Goal: Information Seeking & Learning: Compare options

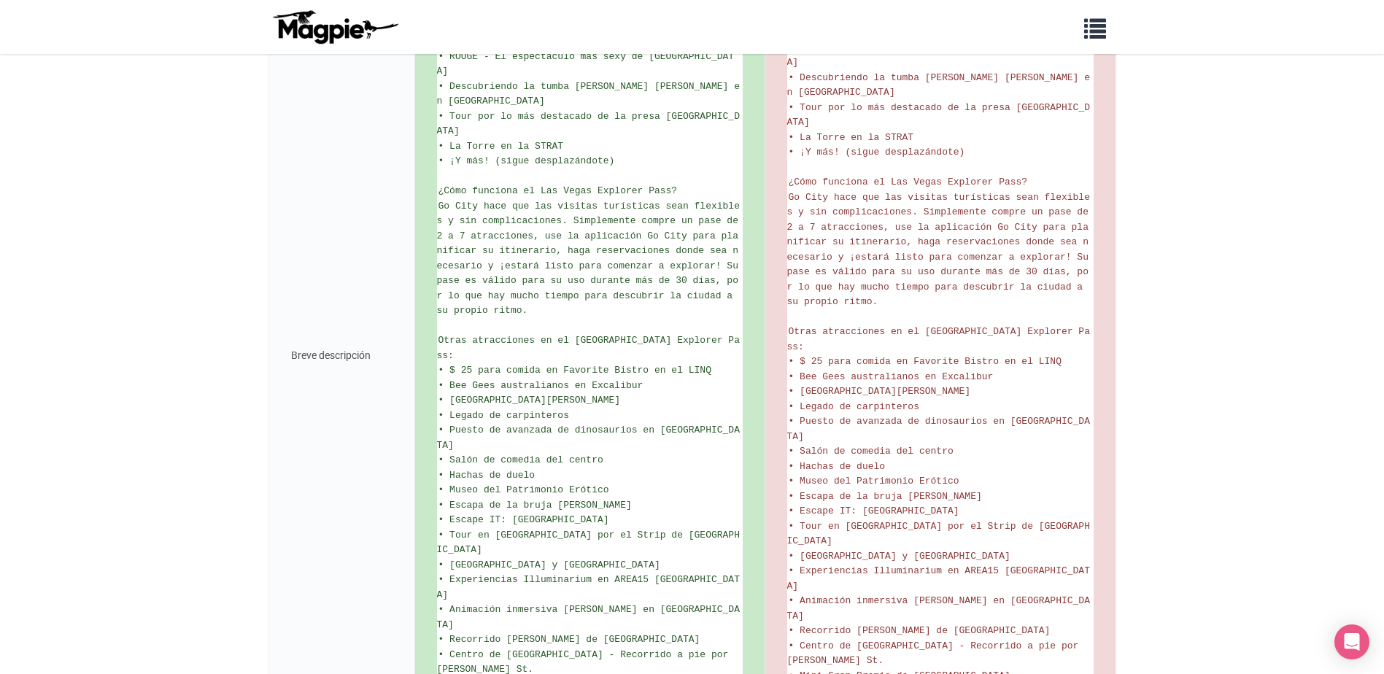
scroll to position [1085, 0]
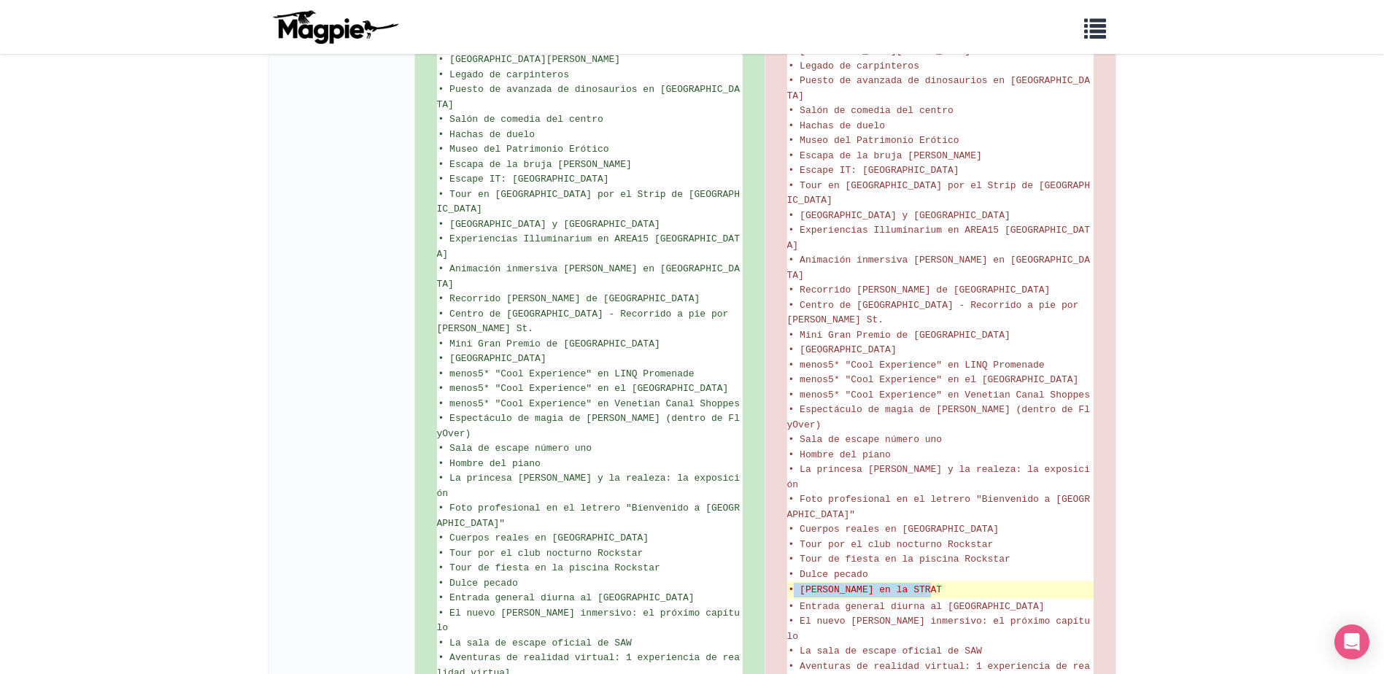
drag, startPoint x: 947, startPoint y: 438, endPoint x: 797, endPoint y: 438, distance: 150.3
click at [797, 583] on del "• Terry Fator en la STRAT" at bounding box center [939, 590] width 303 height 15
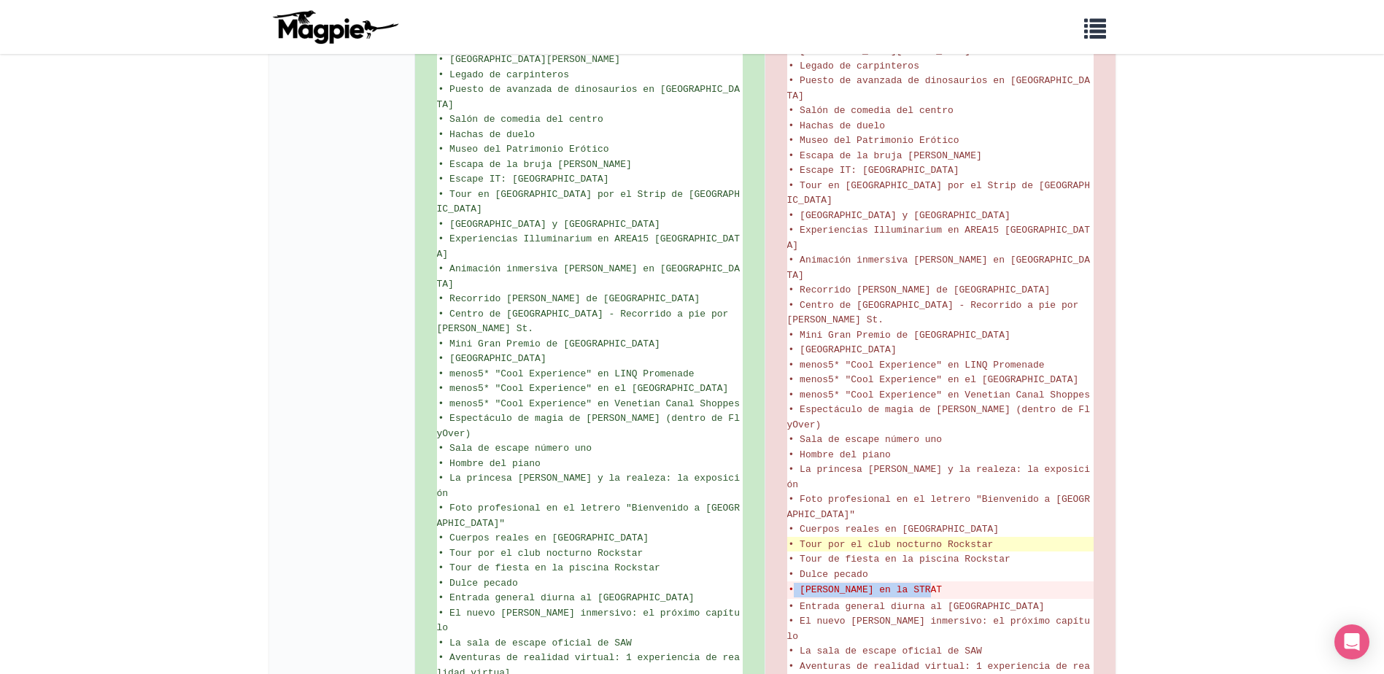
copy del "Terry Fator en la STRAT"
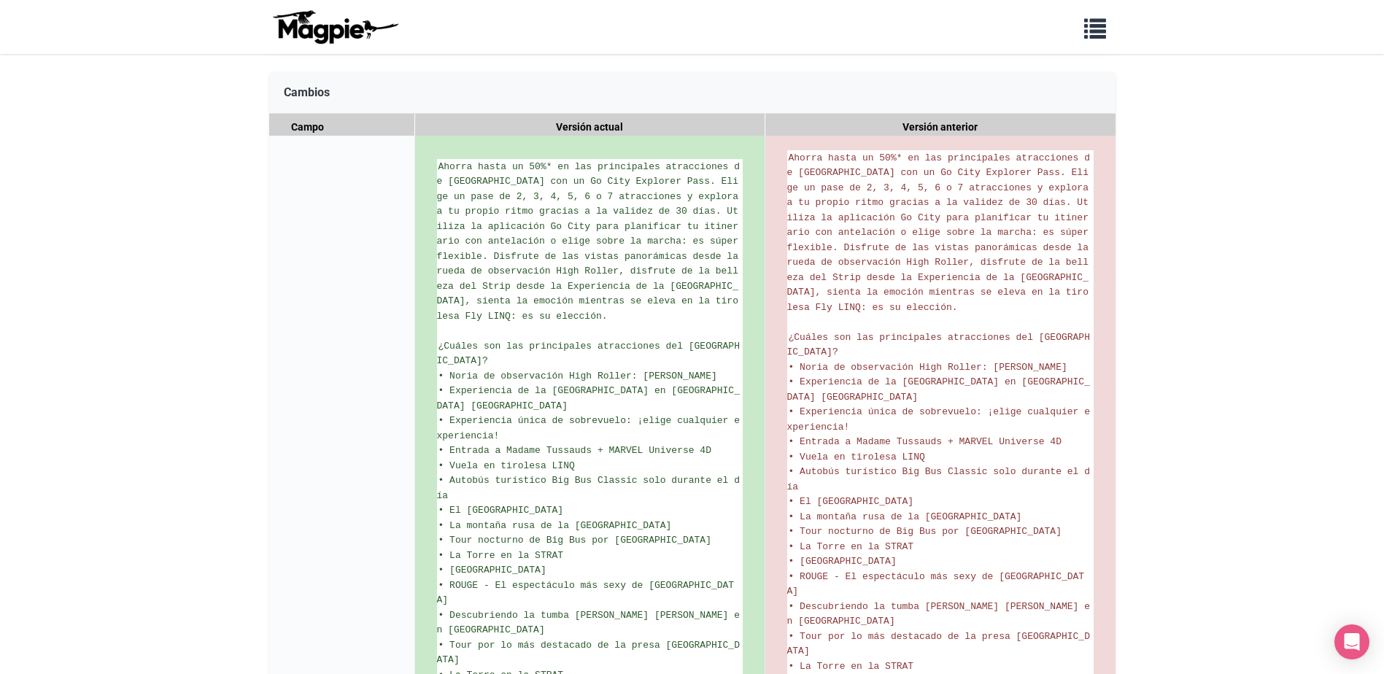
scroll to position [0, 0]
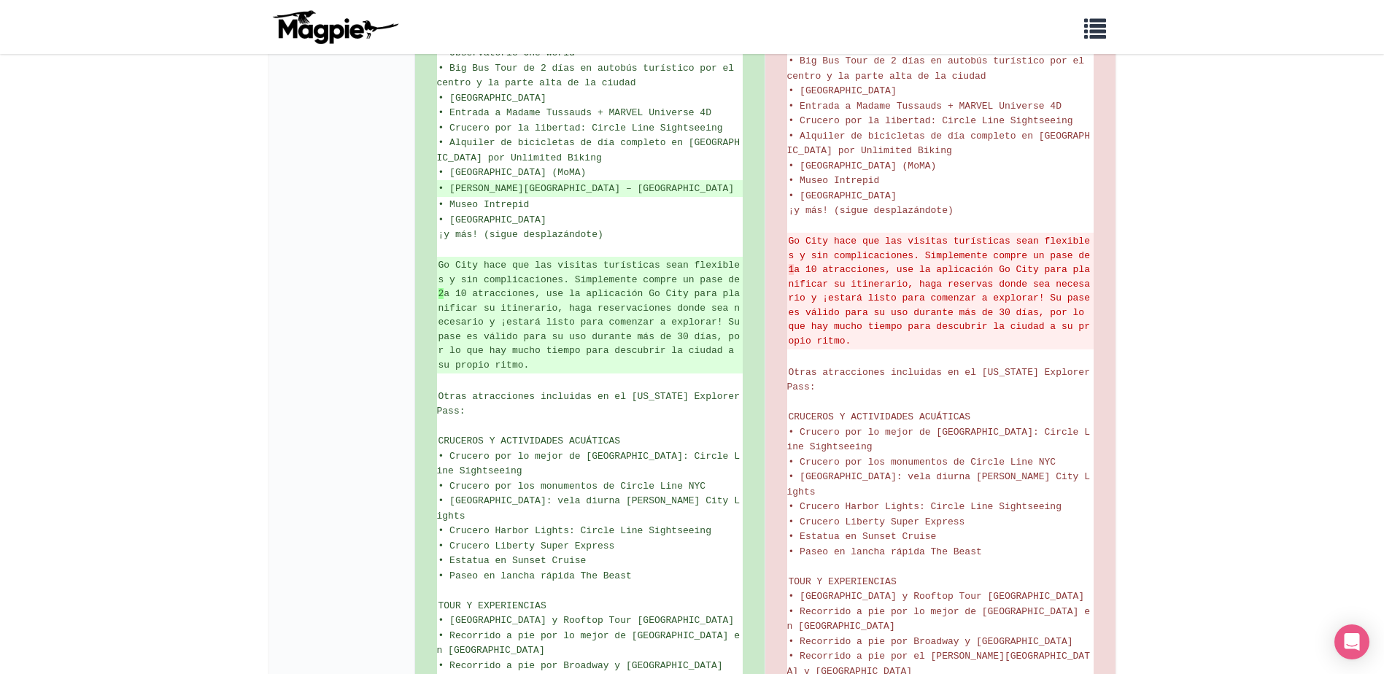
scroll to position [438, 0]
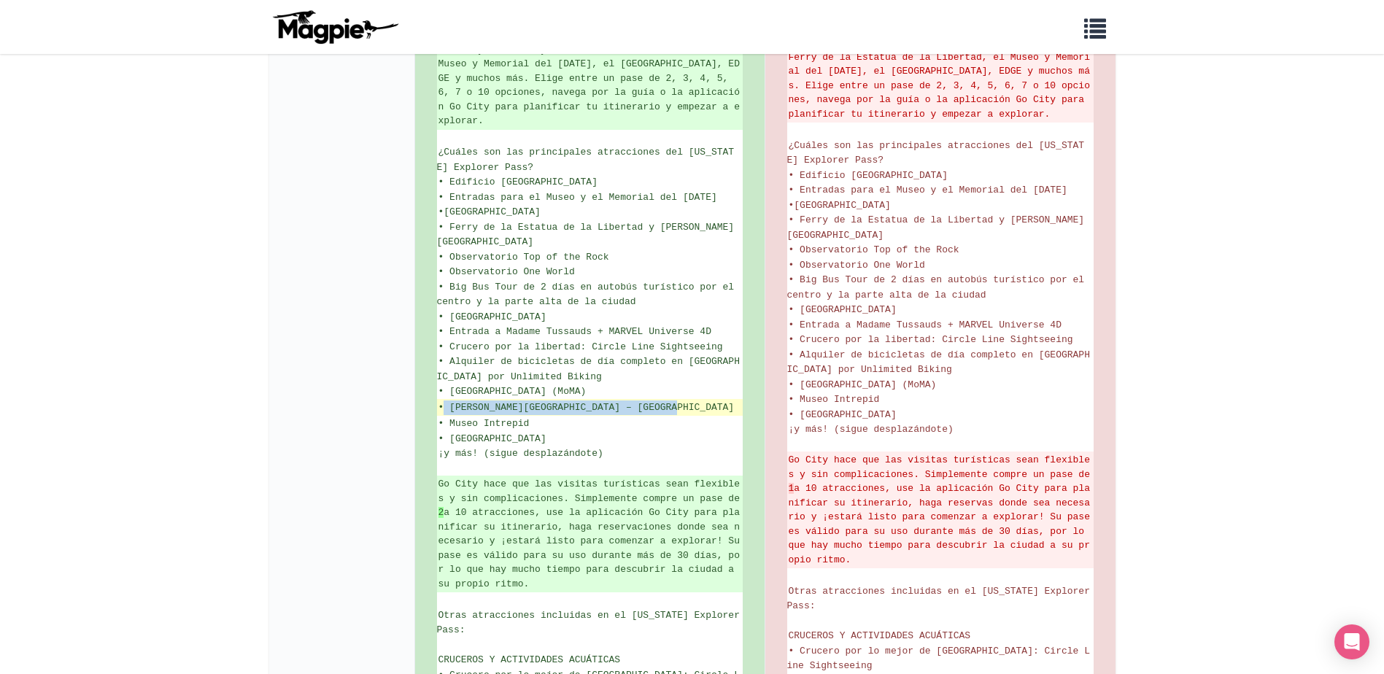
drag, startPoint x: 686, startPoint y: 391, endPoint x: 441, endPoint y: 388, distance: 245.1
click at [441, 400] on ins "• [PERSON_NAME][GEOGRAPHIC_DATA] – [GEOGRAPHIC_DATA]" at bounding box center [589, 407] width 303 height 15
copy ins "[PERSON_NAME] Labs – [GEOGRAPHIC_DATA] y Tecnología"
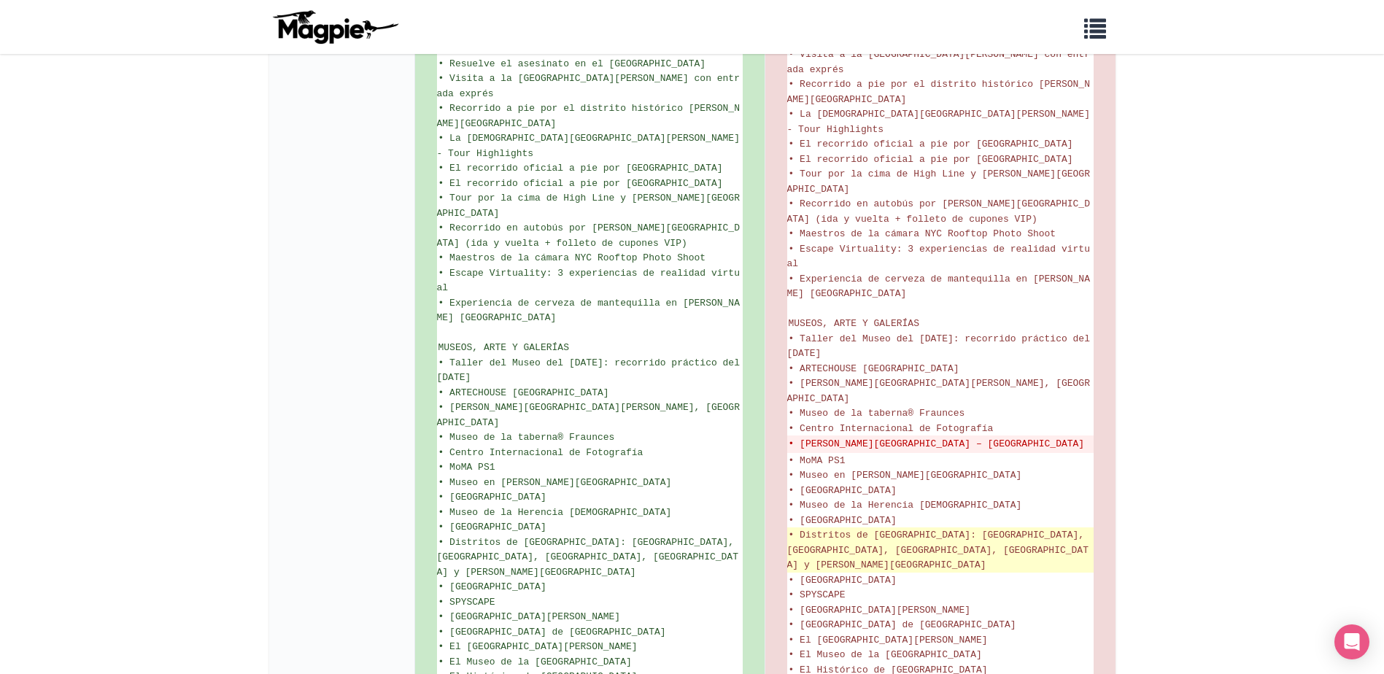
scroll to position [2042, 0]
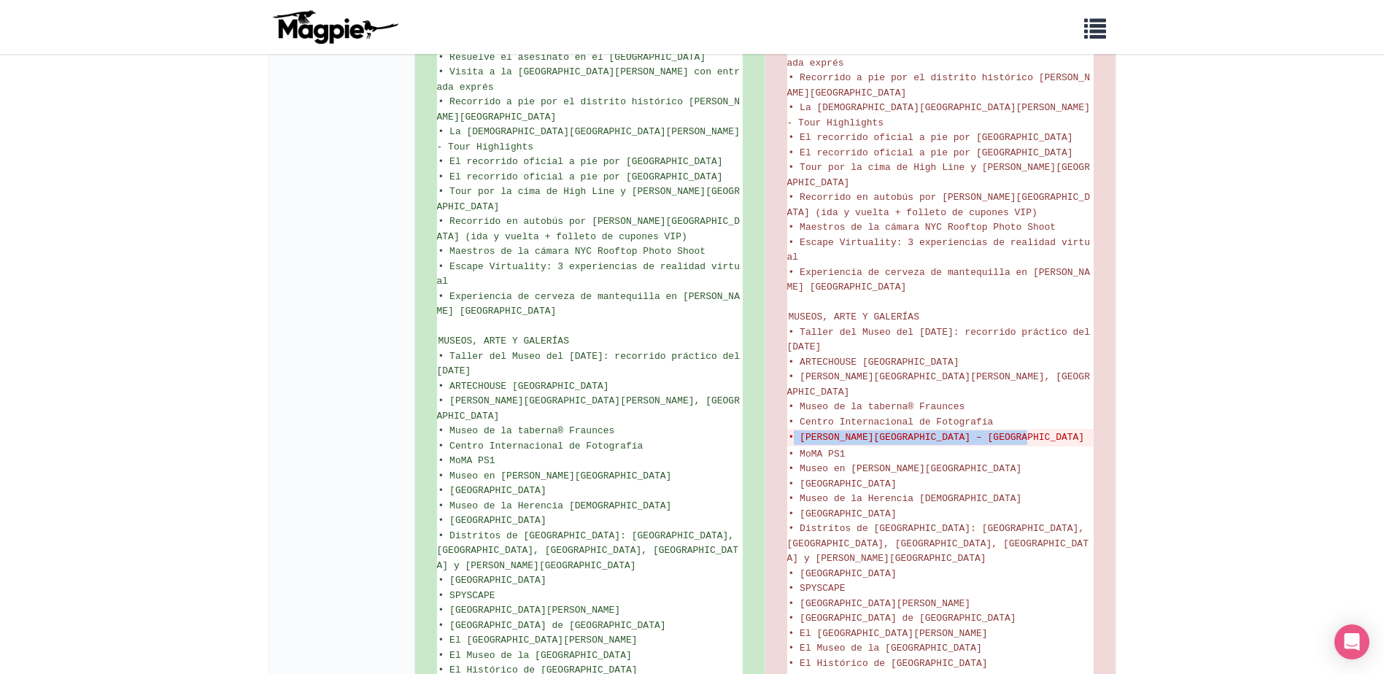
drag, startPoint x: 1036, startPoint y: 341, endPoint x: 786, endPoint y: 356, distance: 251.3
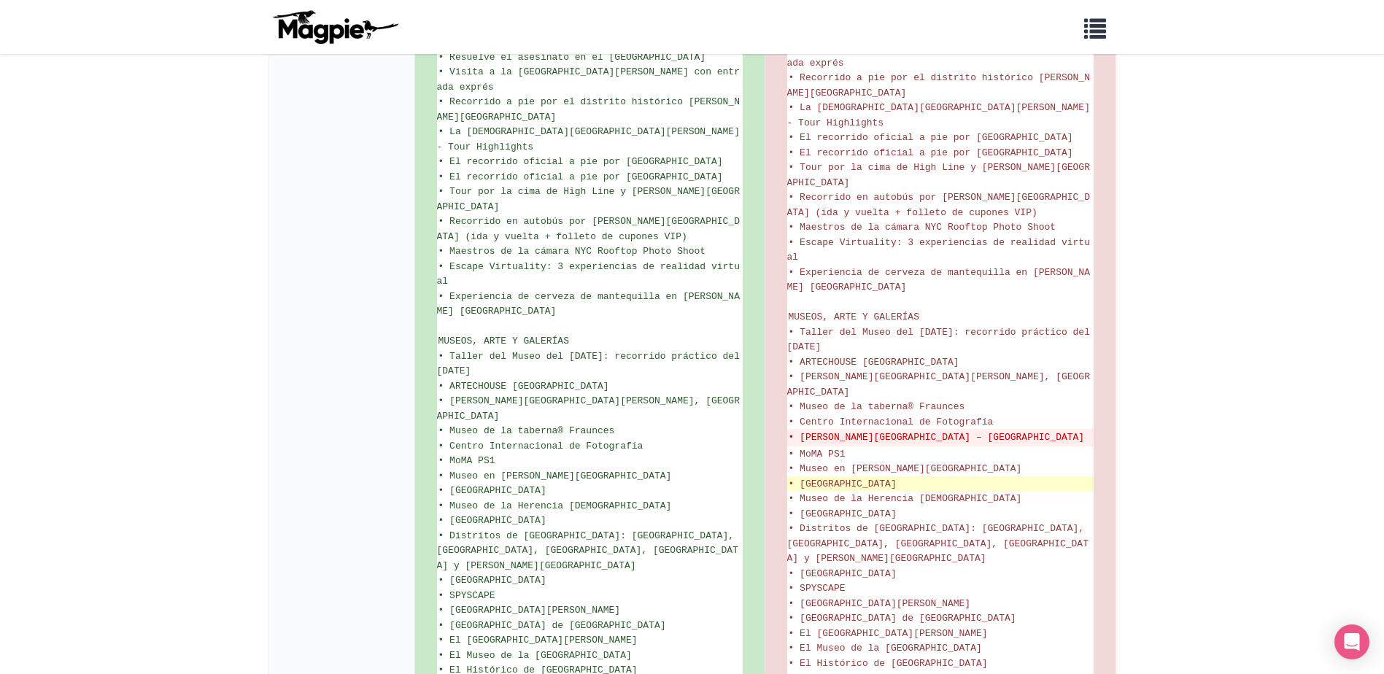
drag, startPoint x: 786, startPoint y: 356, endPoint x: 1066, endPoint y: 381, distance: 281.3
click at [1066, 476] on li "• Museo de Artes y Diseño" at bounding box center [940, 483] width 306 height 15
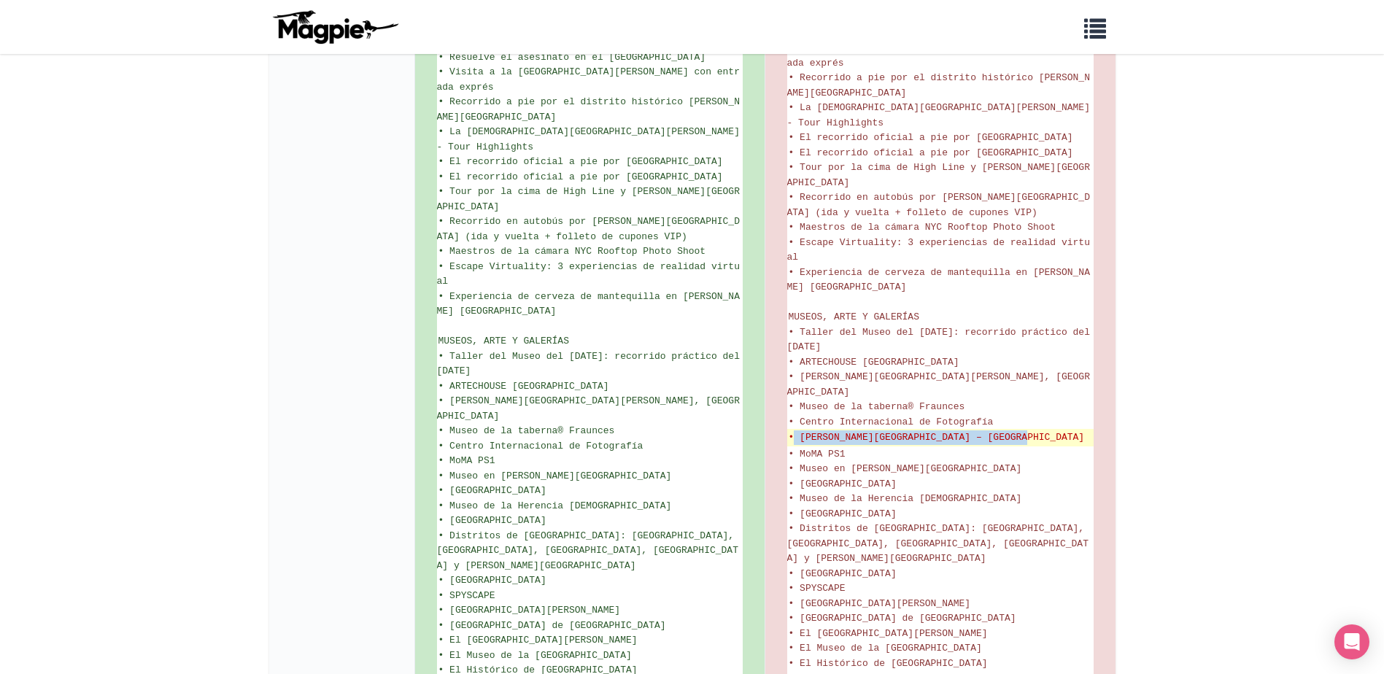
drag, startPoint x: 1034, startPoint y: 337, endPoint x: 791, endPoint y: 334, distance: 242.9
click at [791, 430] on del "• Mercer Labs – Museo de Arte y Tecnología" at bounding box center [939, 437] width 303 height 15
copy del "Mercer Labs – Museo de Arte y Tecnología"
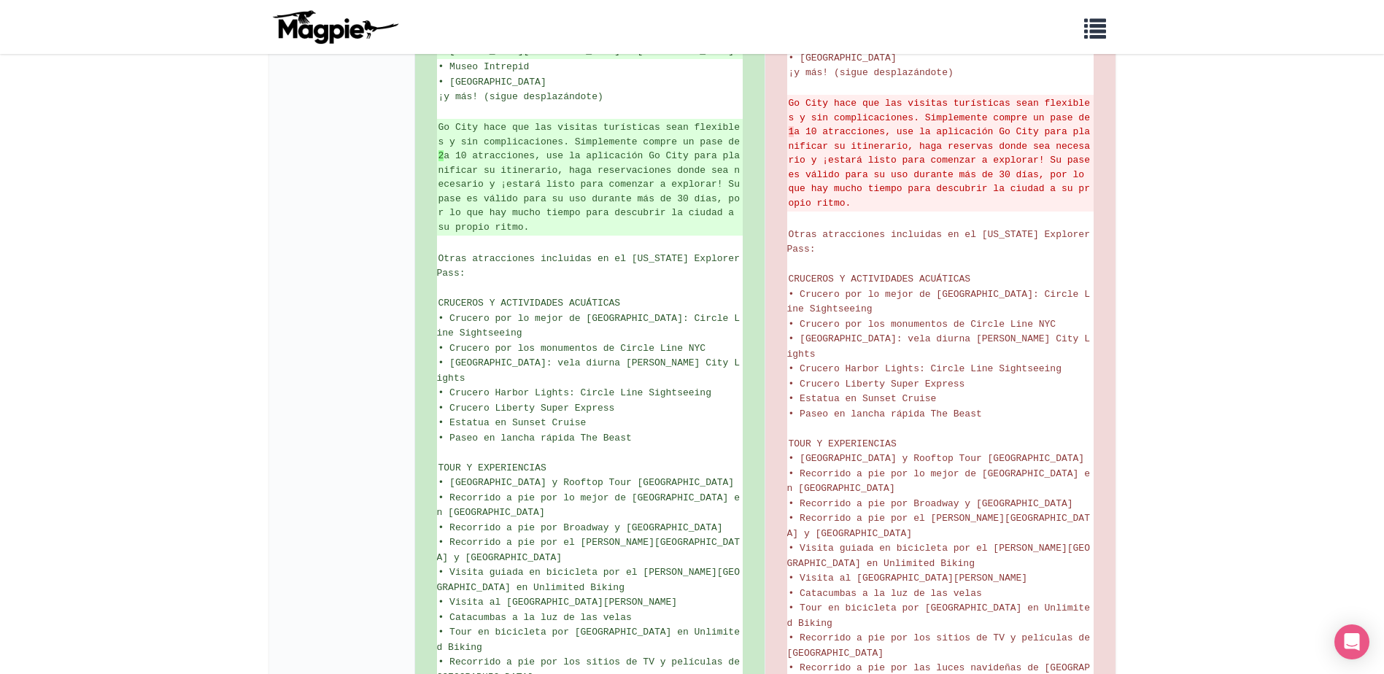
scroll to position [802, 0]
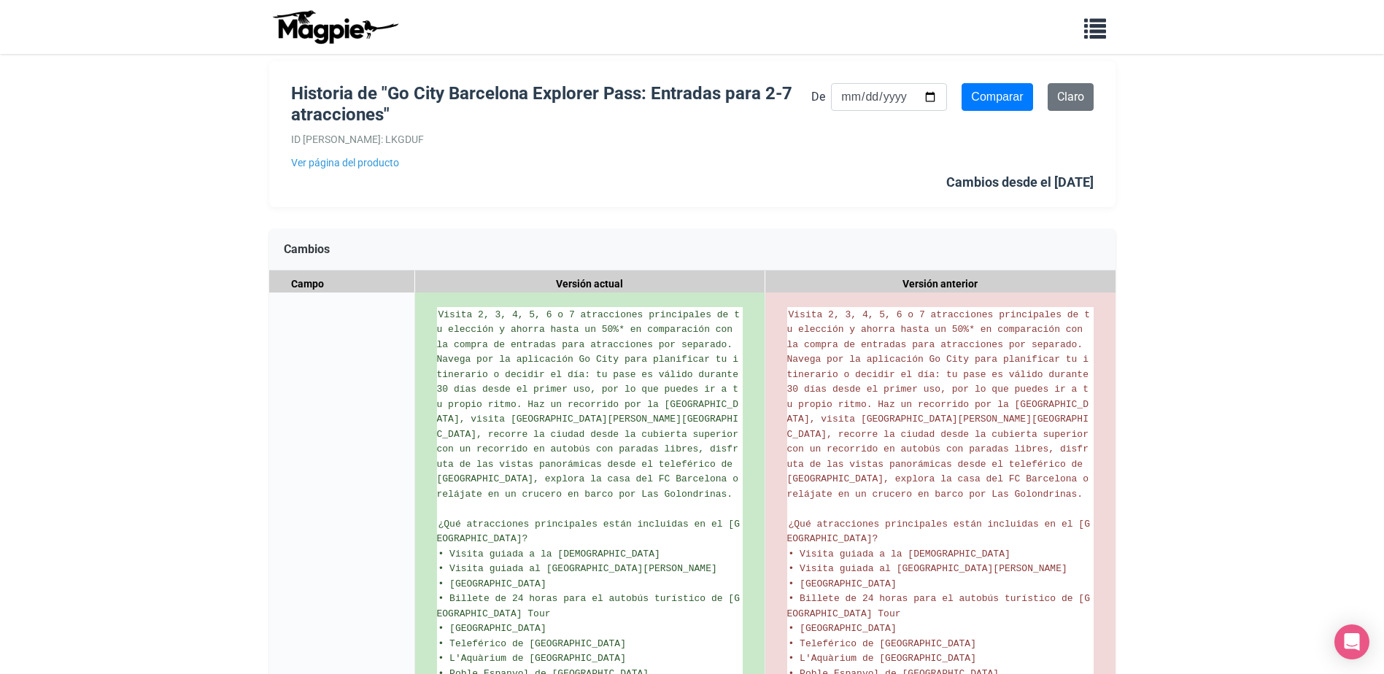
scroll to position [23, 0]
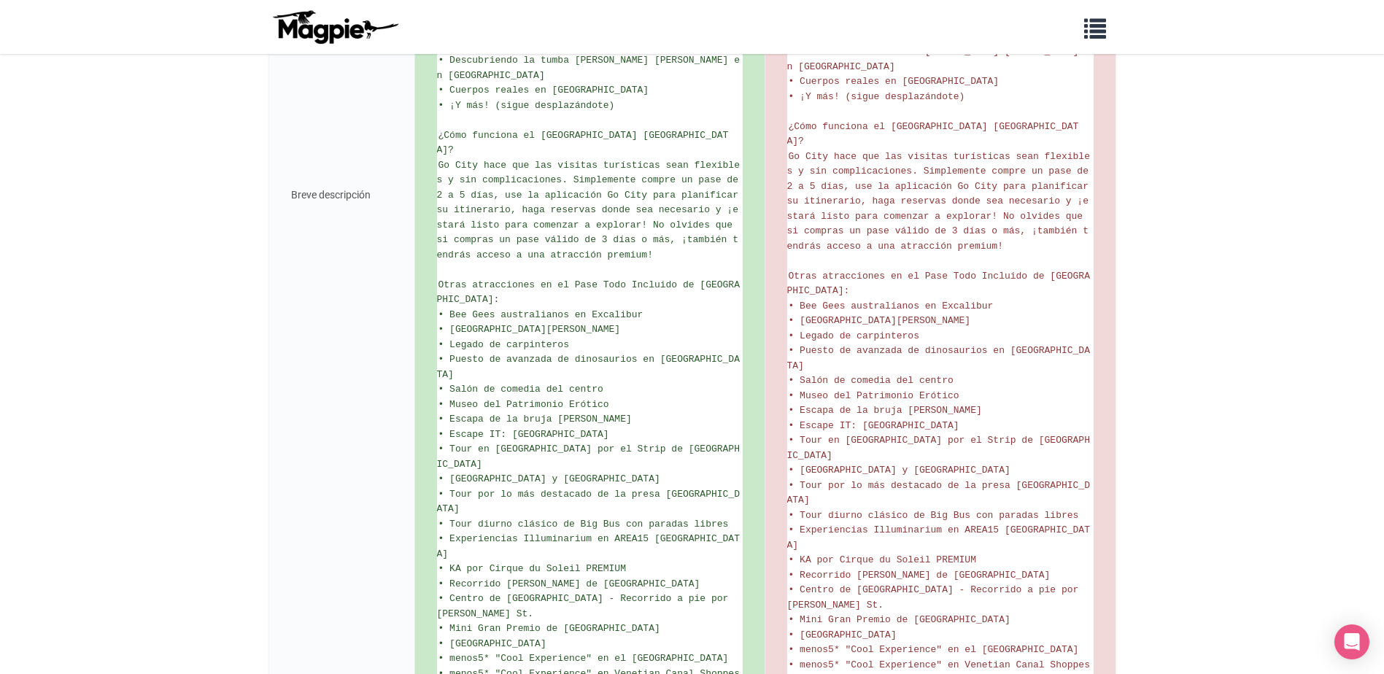
scroll to position [1160, 0]
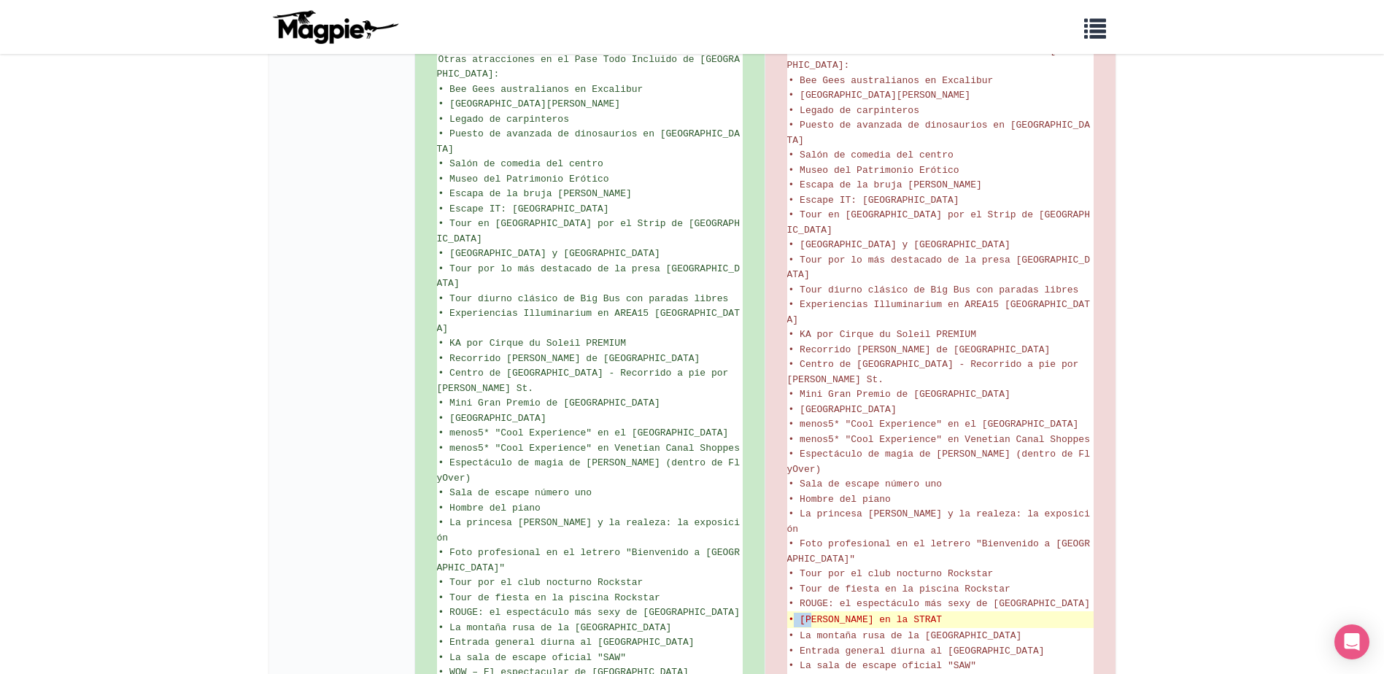
drag, startPoint x: 797, startPoint y: 468, endPoint x: 877, endPoint y: 468, distance: 81.0
click at [852, 613] on del "• Terry Fator en la STRAT" at bounding box center [939, 620] width 303 height 15
drag, startPoint x: 877, startPoint y: 468, endPoint x: 972, endPoint y: 468, distance: 94.8
click at [972, 613] on del "• Terry Fator en la STRAT" at bounding box center [939, 620] width 303 height 15
drag, startPoint x: 799, startPoint y: 466, endPoint x: 846, endPoint y: 466, distance: 47.4
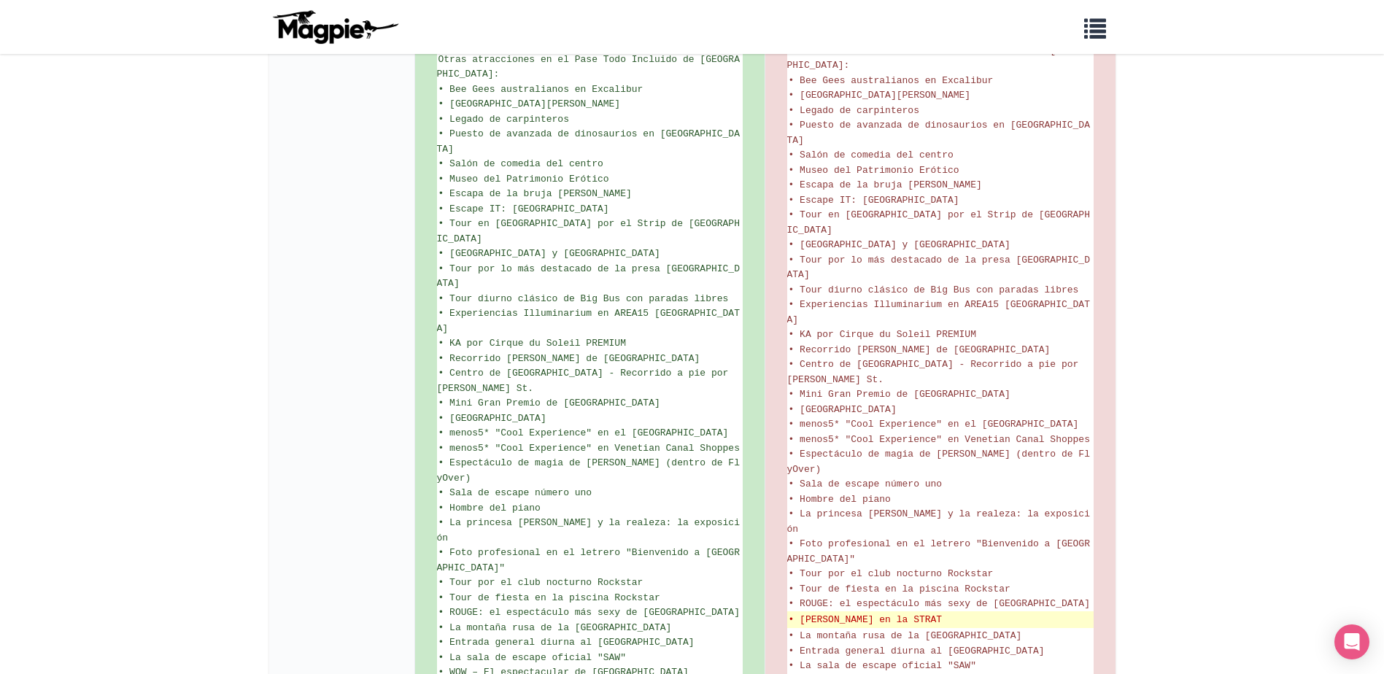
click at [820, 613] on del "• Terry Fator en la STRAT" at bounding box center [939, 620] width 303 height 15
drag, startPoint x: 846, startPoint y: 466, endPoint x: 1008, endPoint y: 471, distance: 162.0
click at [1008, 613] on del "• Terry Fator en la STRAT" at bounding box center [939, 620] width 303 height 15
copy del "Terry Fator en la STRAT"
drag, startPoint x: 799, startPoint y: 468, endPoint x: 966, endPoint y: 472, distance: 167.1
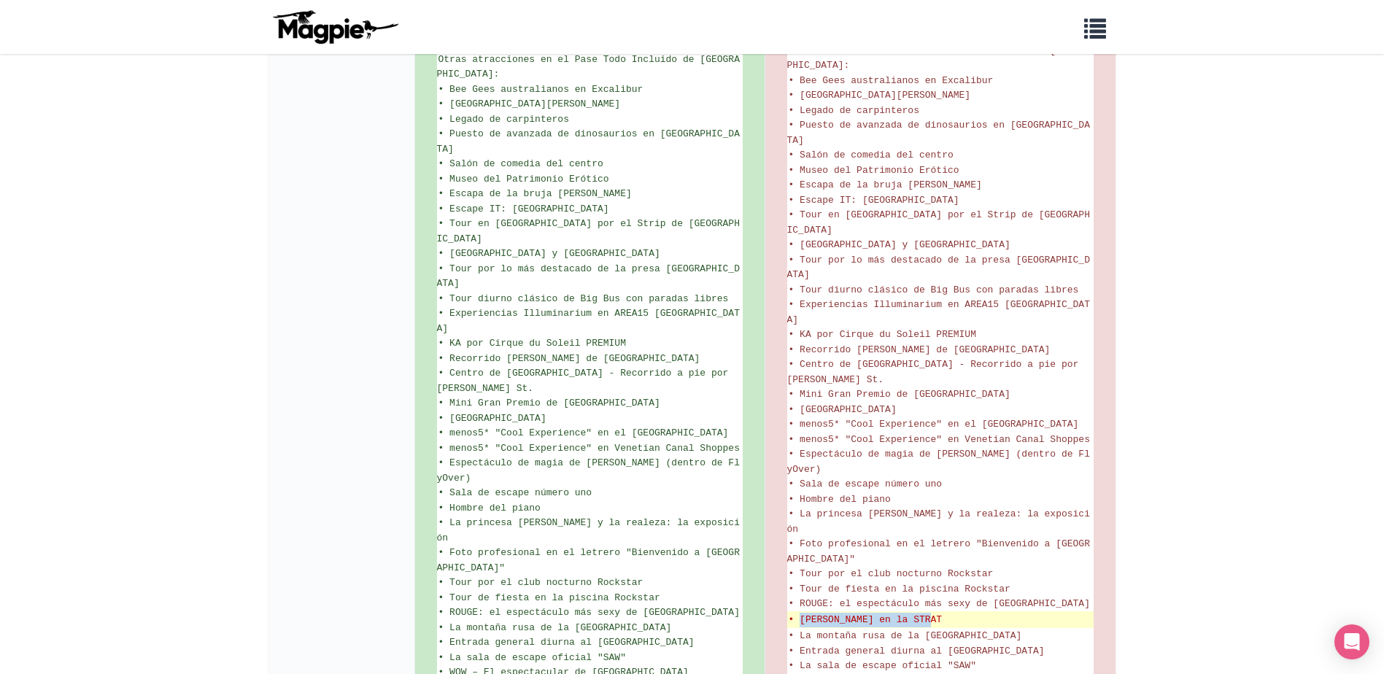
click at [966, 613] on del "• Terry Fator en la STRAT" at bounding box center [939, 620] width 303 height 15
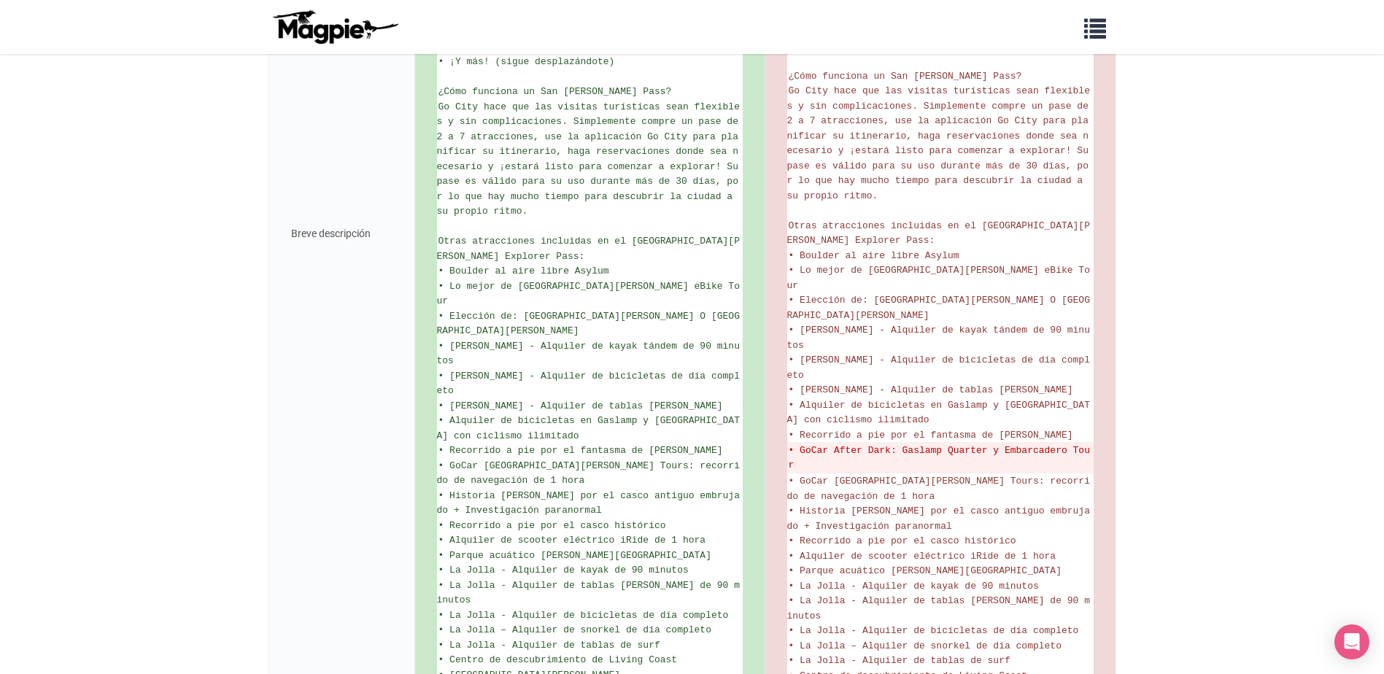
scroll to position [762, 0]
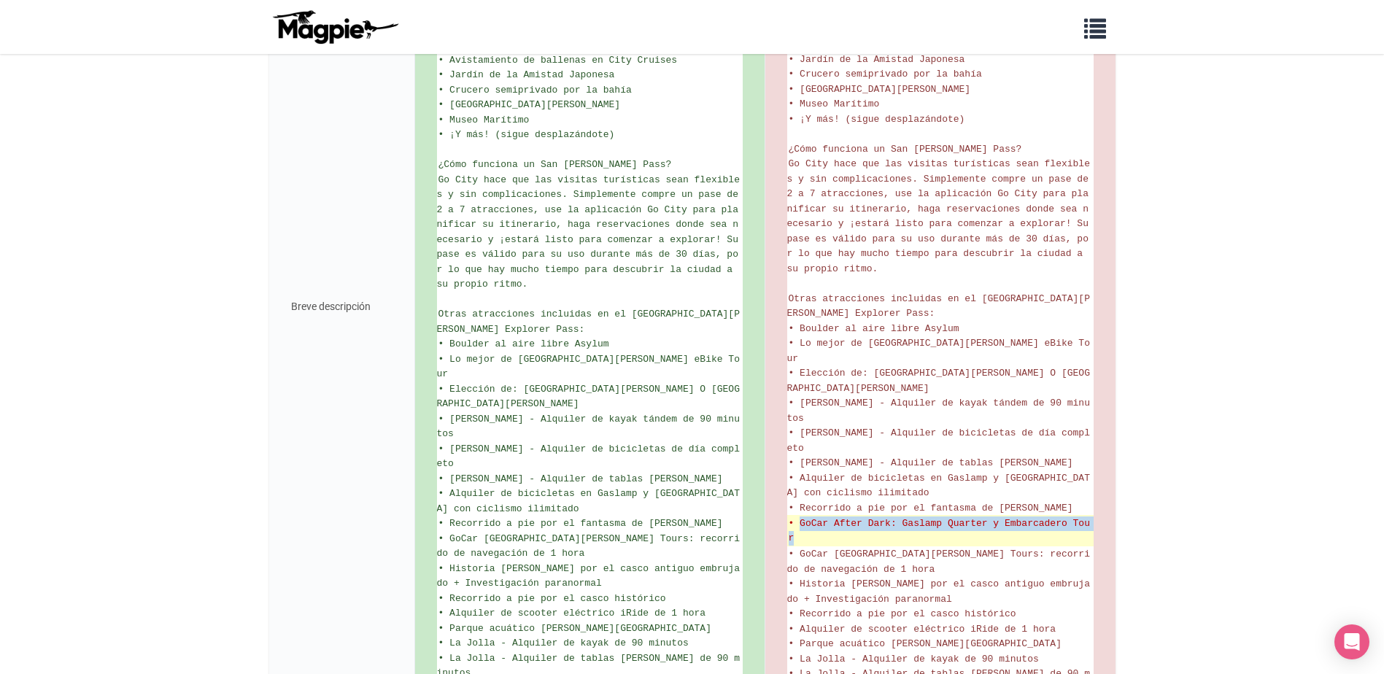
drag, startPoint x: 799, startPoint y: 449, endPoint x: 812, endPoint y: 467, distance: 22.5
click at [812, 516] on del "• GoCar After Dark: Gaslamp Quarter y Embarcadero Tour" at bounding box center [939, 530] width 303 height 28
copy del "GoCar After Dark: Gaslamp Quarter y Embarcadero Tour"
